Goal: Navigation & Orientation: Find specific page/section

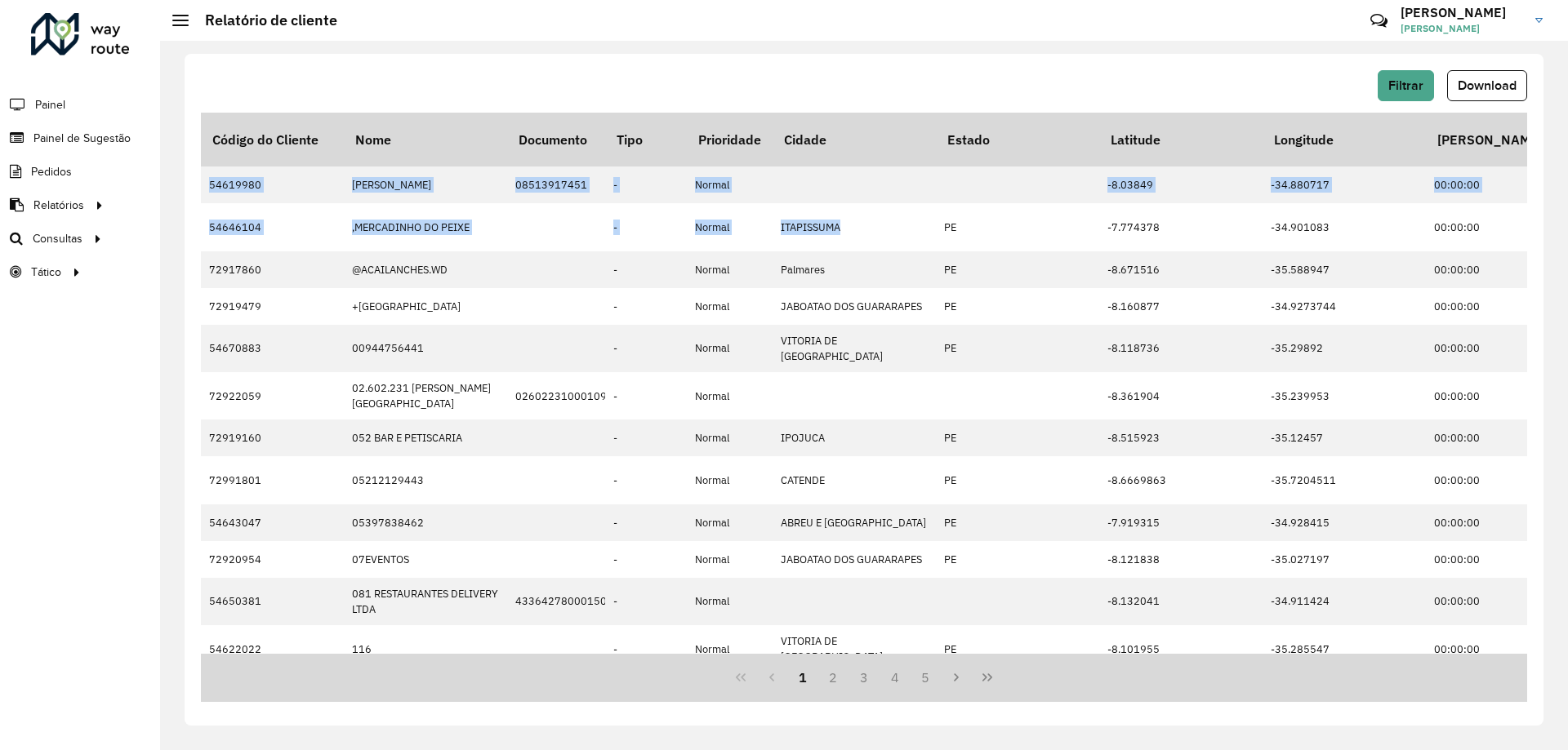
drag, startPoint x: 1527, startPoint y: 234, endPoint x: 1530, endPoint y: 141, distance: 93.0
click at [1530, 141] on div "Filtrar Download Código do Cliente Nome Documento Tipo Prioridade Tempo de espe…" at bounding box center [865, 390] width 1359 height 672
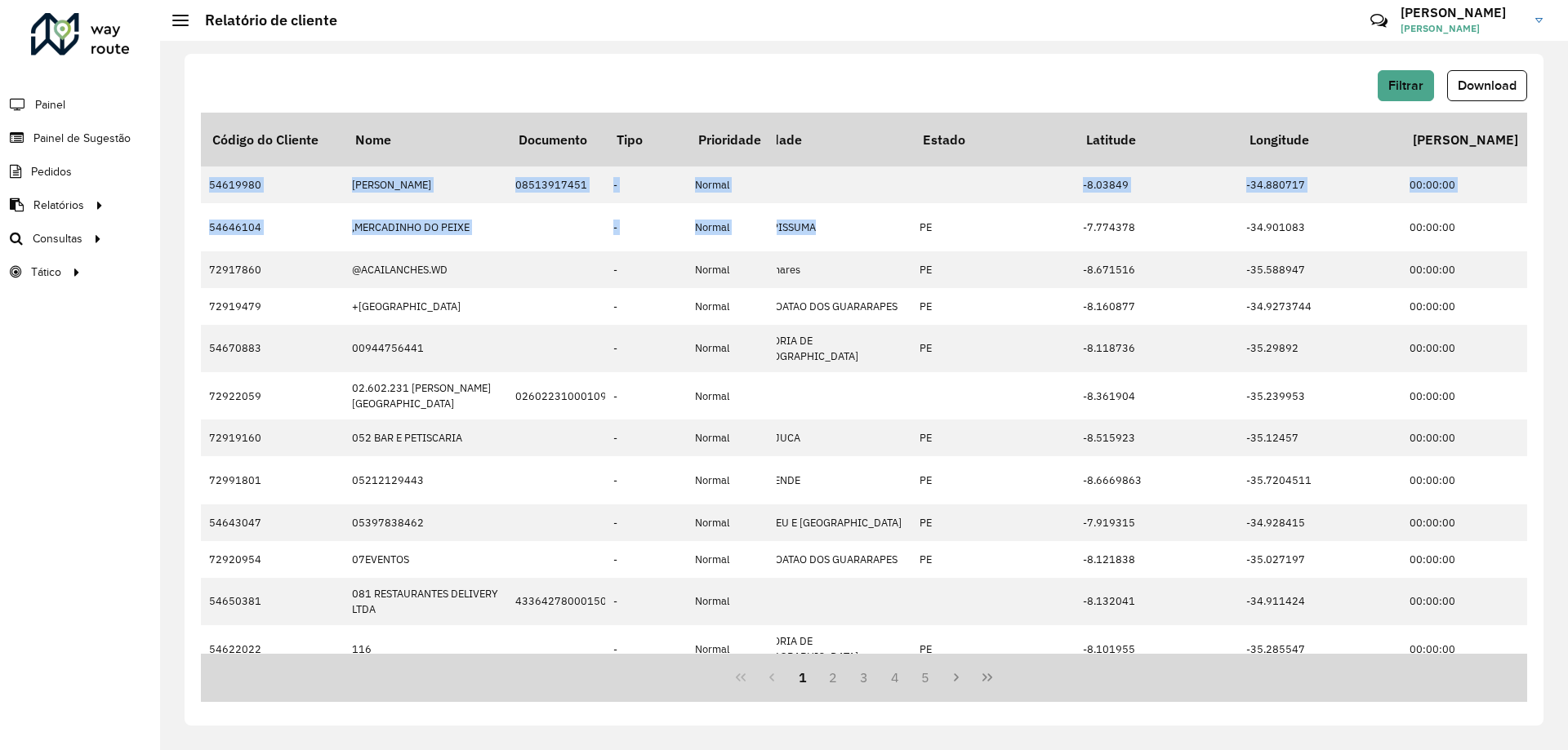
click at [77, 32] on div at bounding box center [81, 34] width 99 height 42
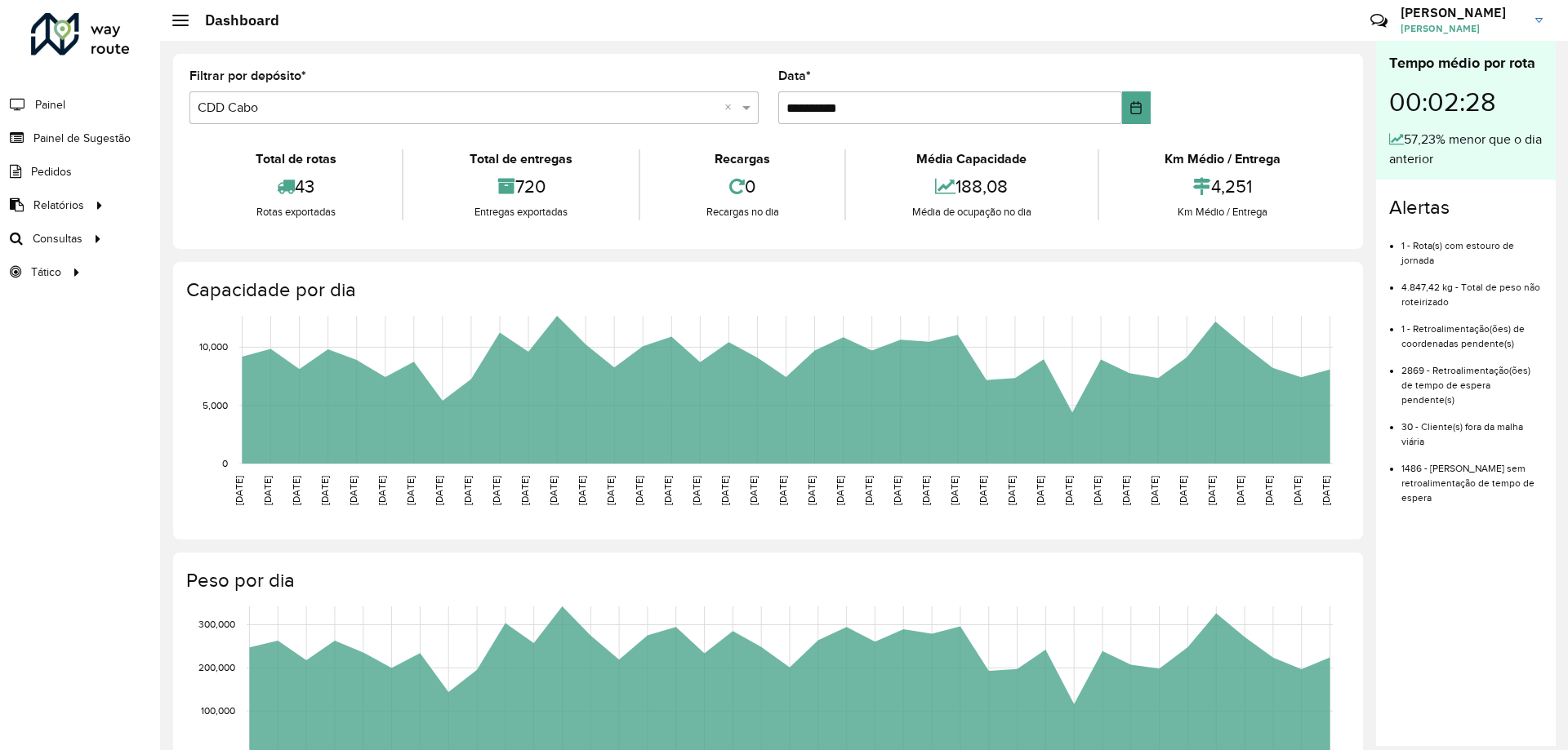
click at [1536, 19] on img at bounding box center [1539, 20] width 7 height 5
click at [1535, 13] on link "[PERSON_NAME] [PERSON_NAME]" at bounding box center [1477, 20] width 155 height 42
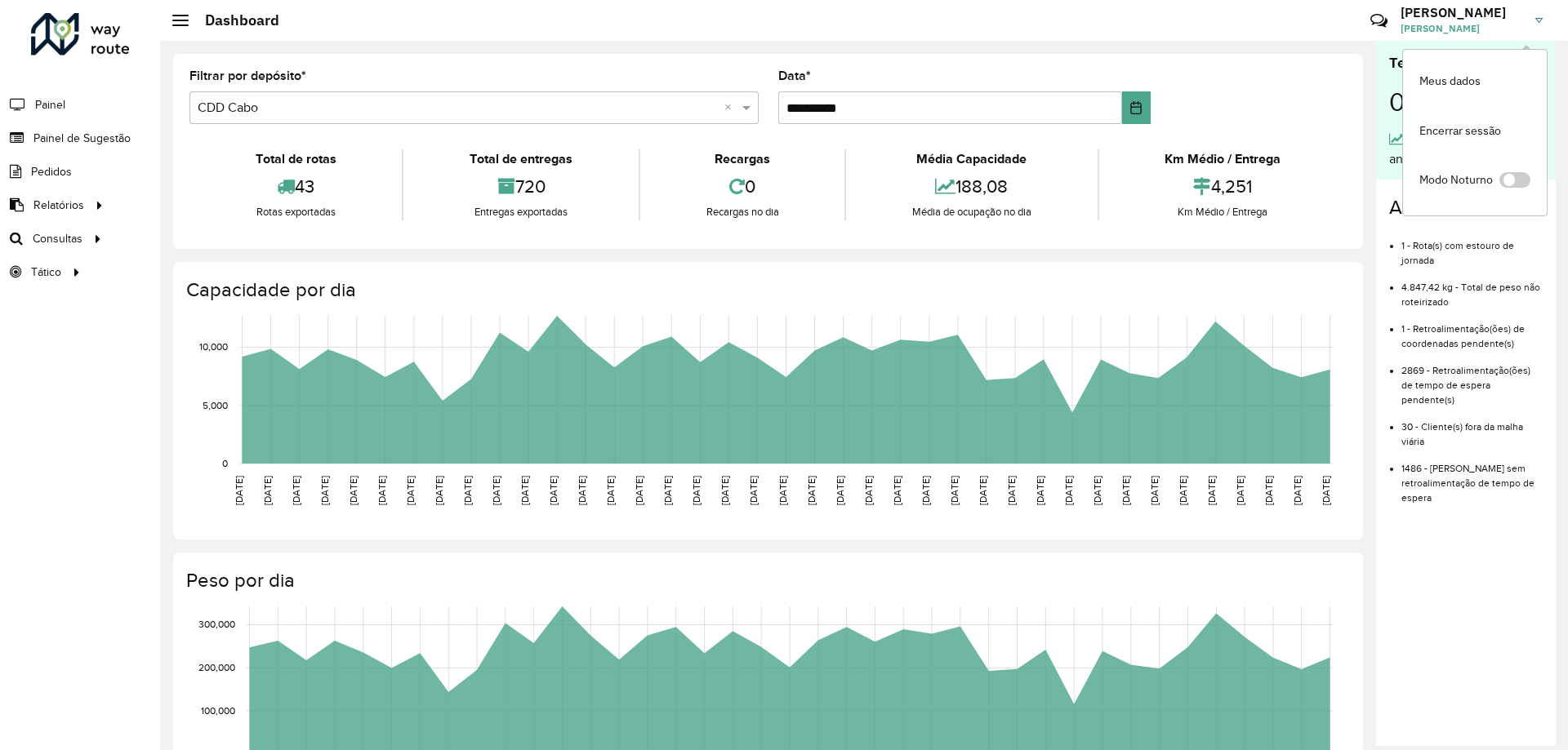
click at [903, 19] on hb-header "Dashboard Críticas? Dúvidas? Elogios? Sugestões? Entre em contato conosco! MAUR…" at bounding box center [864, 20] width 1408 height 41
